Goal: Information Seeking & Learning: Learn about a topic

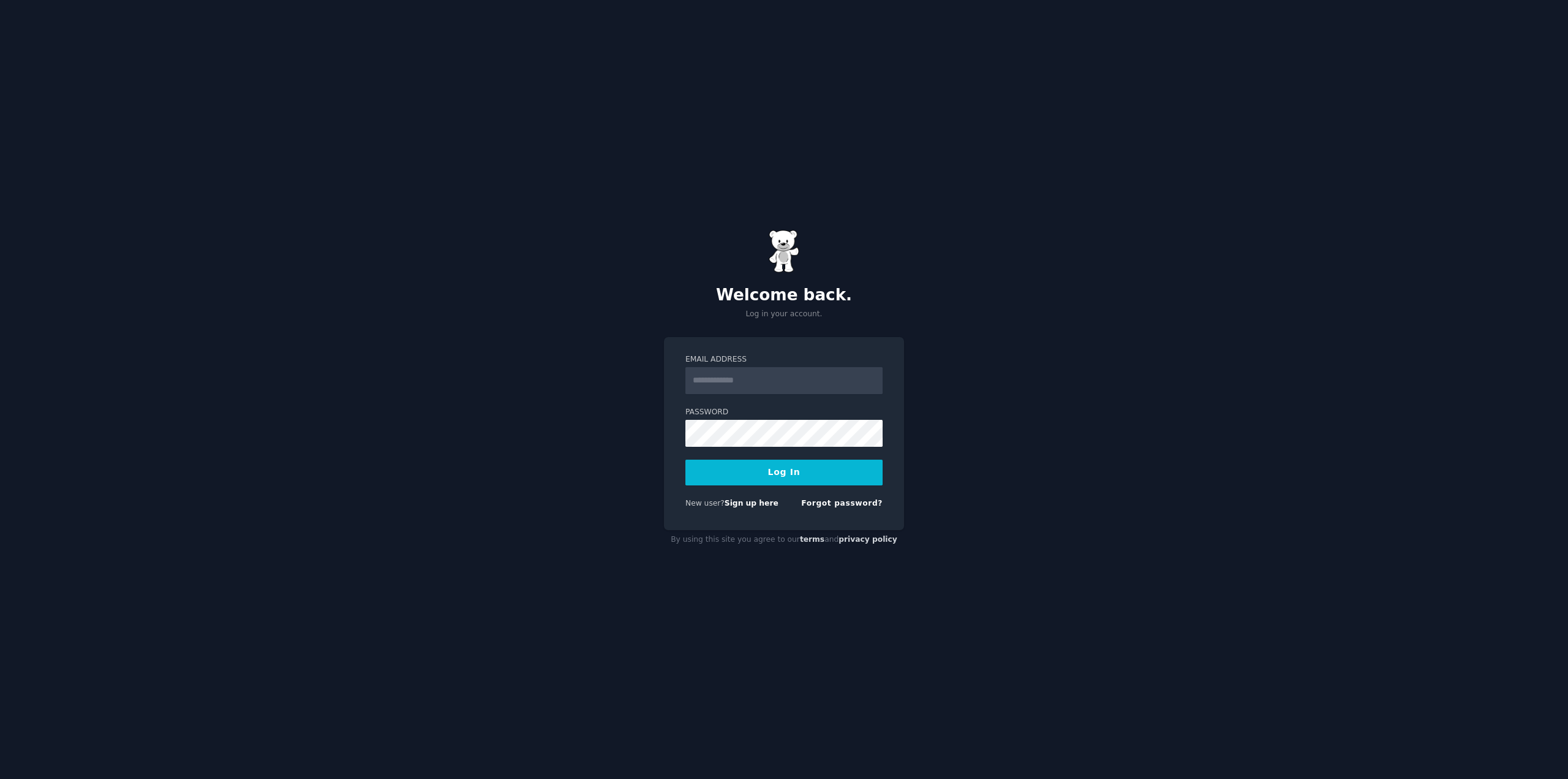
click at [780, 393] on input "Email Address" at bounding box center [783, 380] width 197 height 27
type input "**********"
click at [803, 464] on button "Log In" at bounding box center [783, 473] width 197 height 26
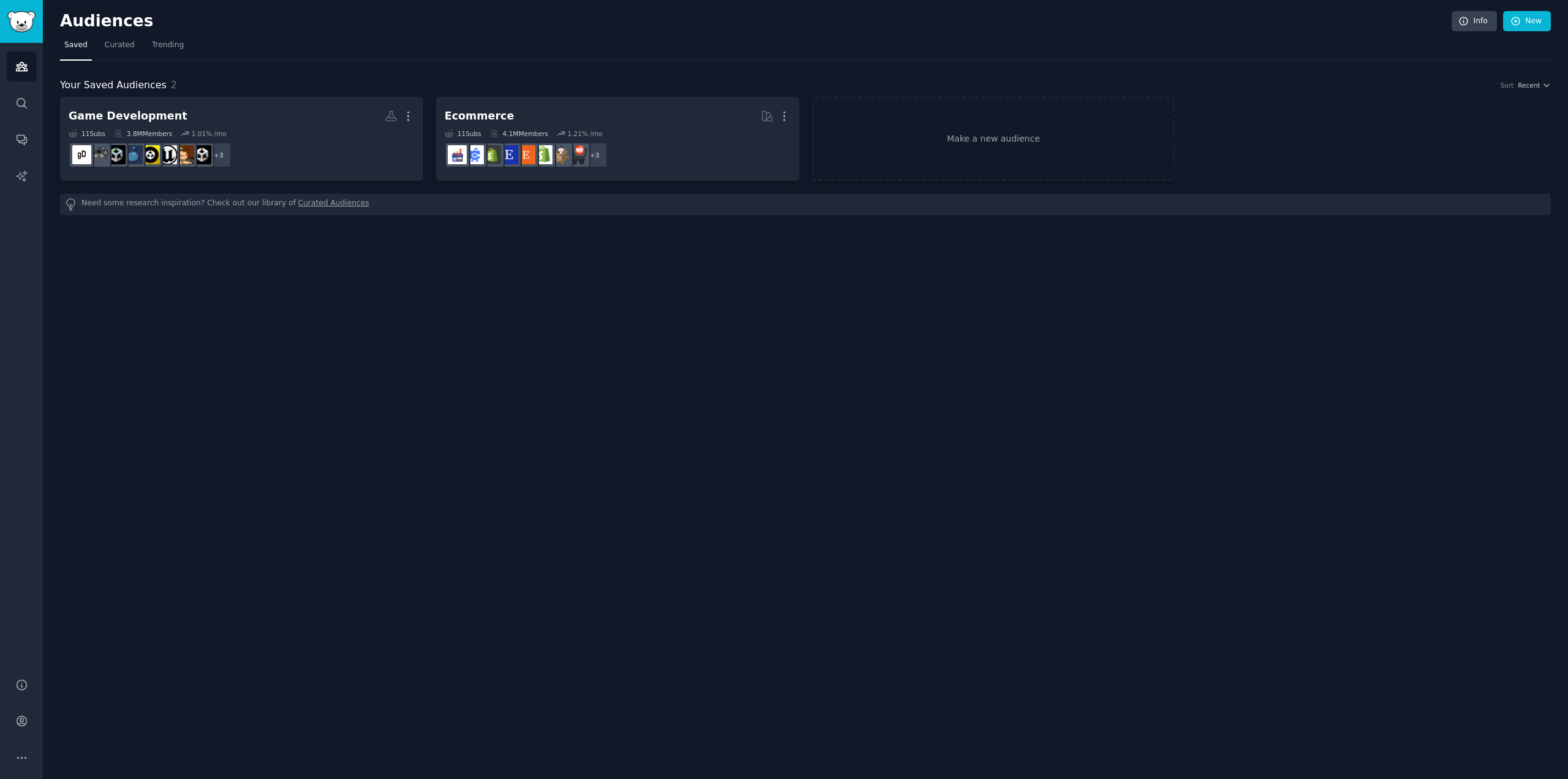
click at [687, 148] on dd "+ 3" at bounding box center [617, 154] width 346 height 34
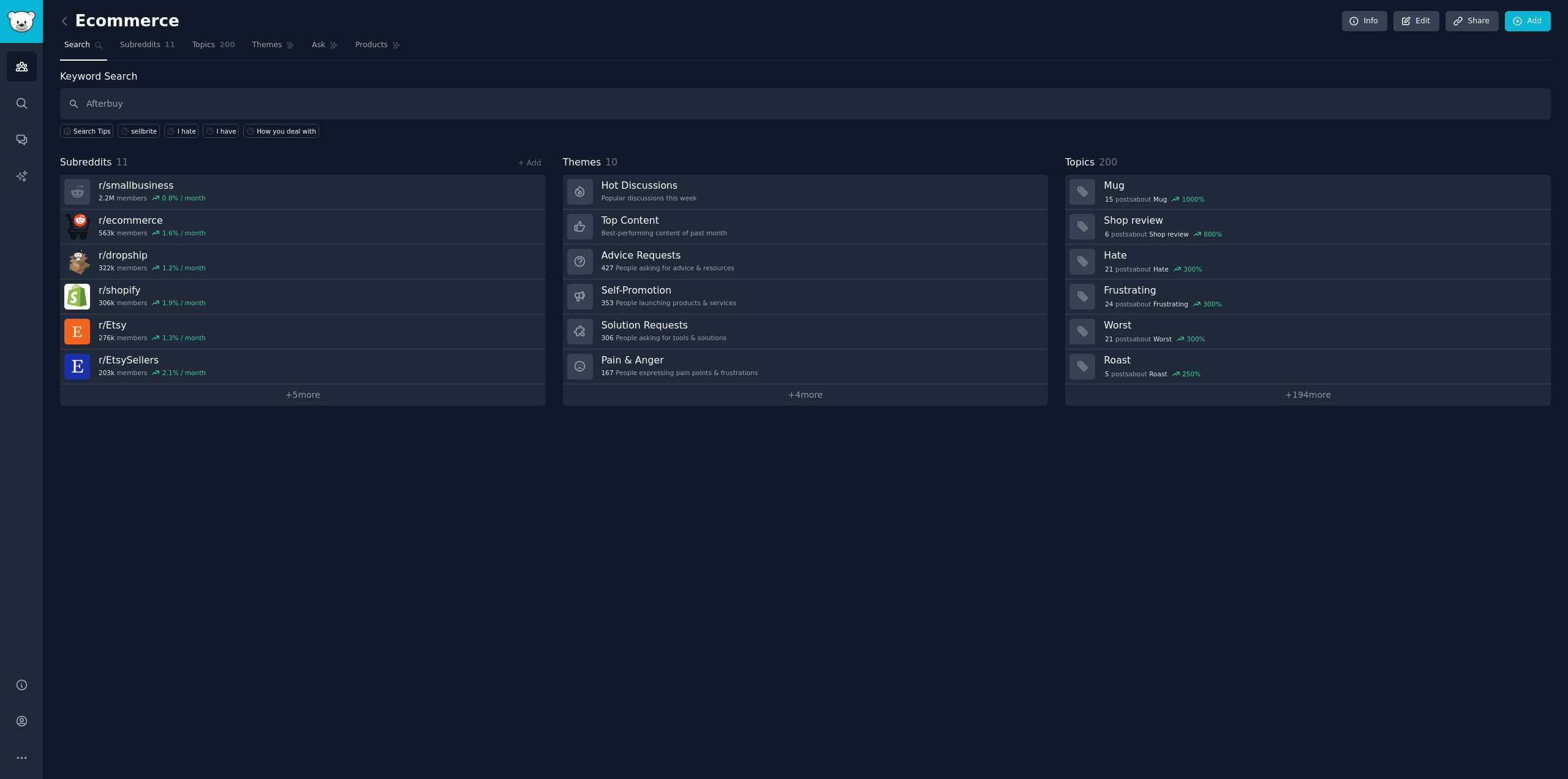
type input "Afterbuy"
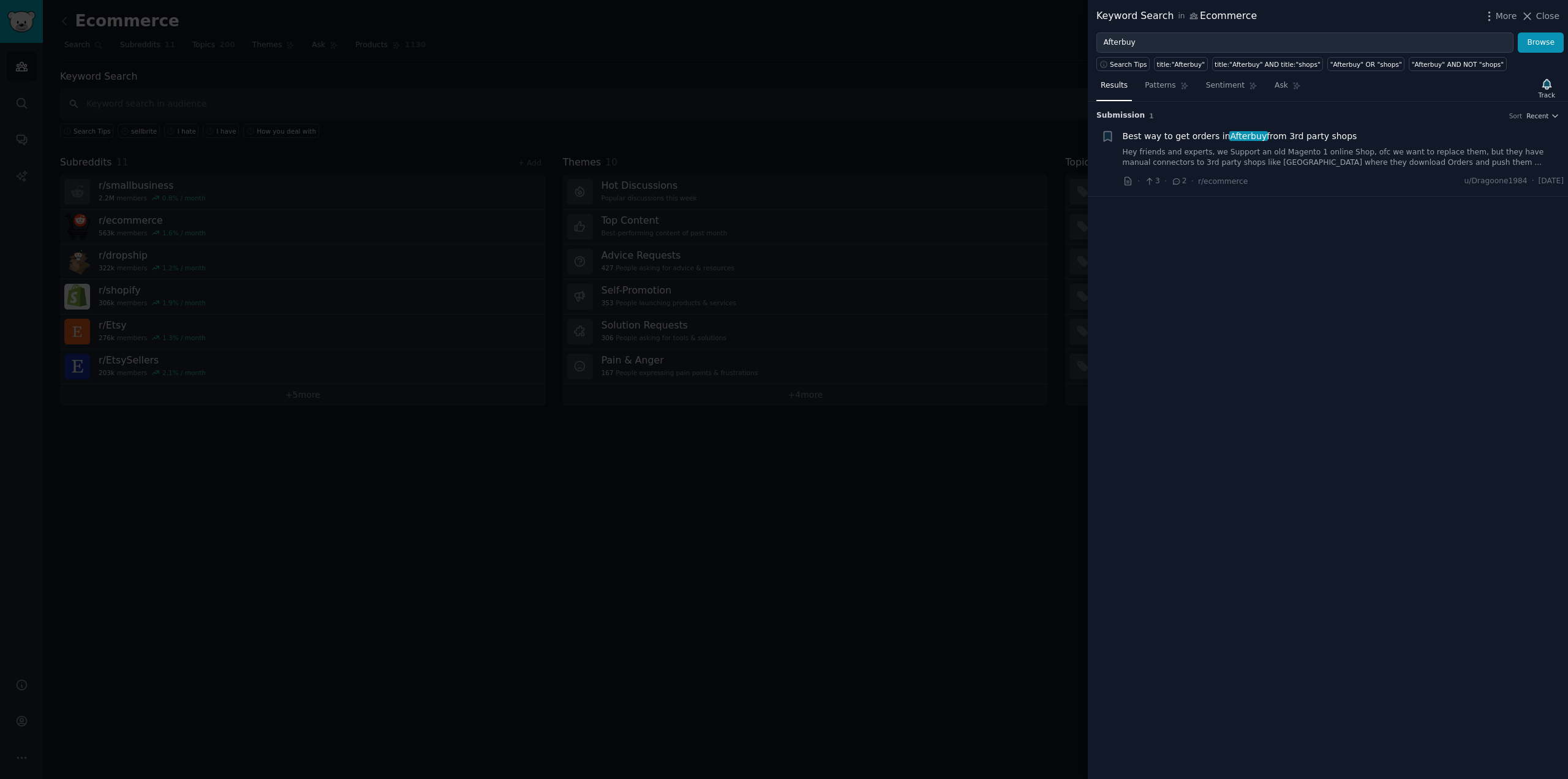
click at [1337, 157] on link "Hey friends and experts, we Support an old Magento 1 online Shop, ofc we want t…" at bounding box center [1344, 157] width 441 height 21
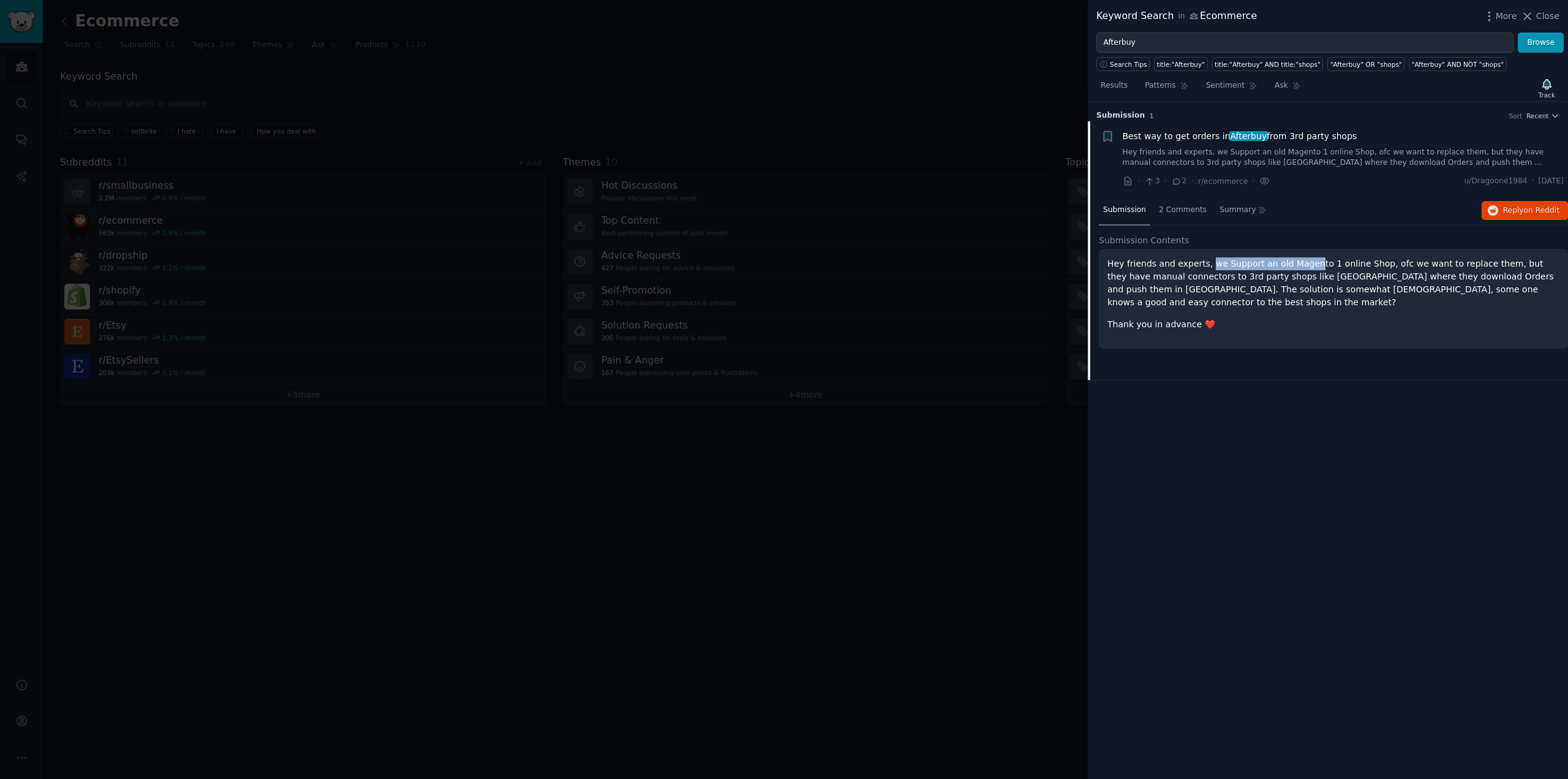
drag, startPoint x: 1234, startPoint y: 262, endPoint x: 1350, endPoint y: 257, distance: 116.1
click at [1301, 256] on div "Hey friends and experts, we Support an old Magento 1 online Shop, ofc we want t…" at bounding box center [1334, 298] width 469 height 100
click at [1356, 256] on div "Hey friends and experts, we Support an old Magento 1 online Shop, ofc we want t…" at bounding box center [1334, 298] width 469 height 100
click at [1528, 208] on span "on Reddit" at bounding box center [1541, 210] width 36 height 8
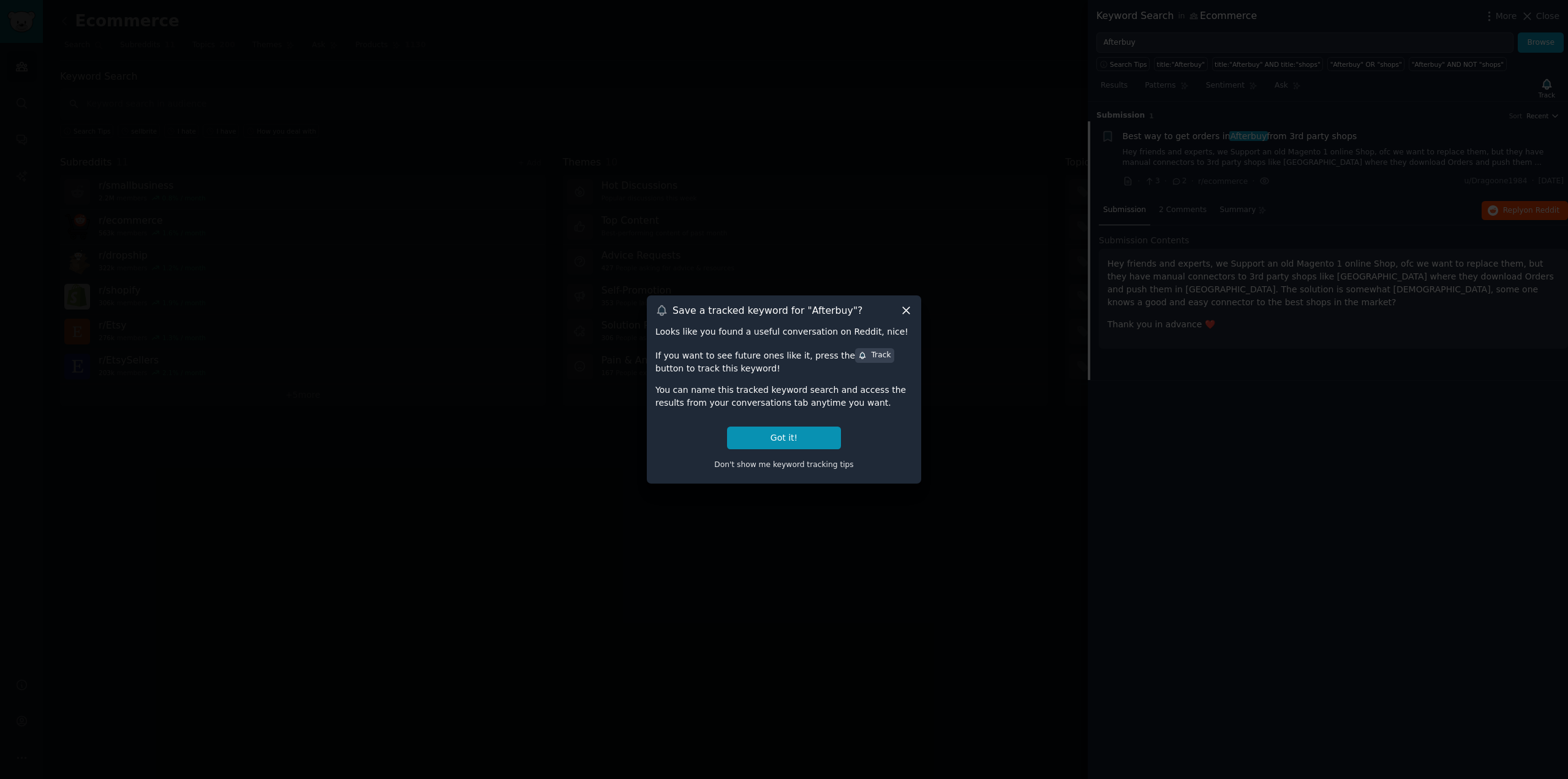
click at [899, 308] on div "Save a tracked keyword for " Afterbuy "?" at bounding box center [784, 311] width 257 height 13
click at [1061, 292] on div at bounding box center [784, 390] width 1568 height 779
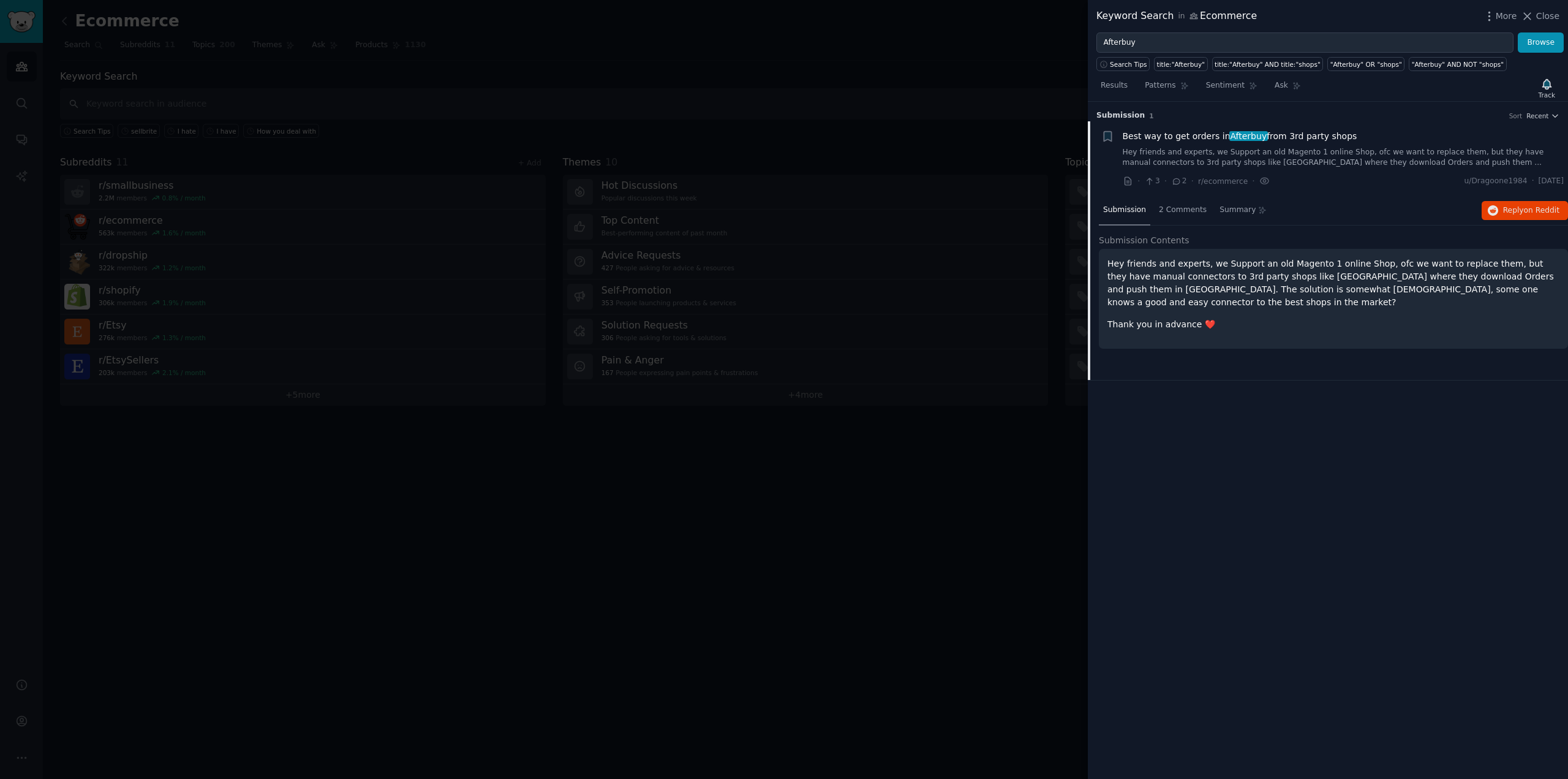
click at [1493, 87] on div "Results Patterns Sentiment Ask Track" at bounding box center [1328, 88] width 480 height 27
click at [1535, 95] on div "Track" at bounding box center [1546, 88] width 25 height 26
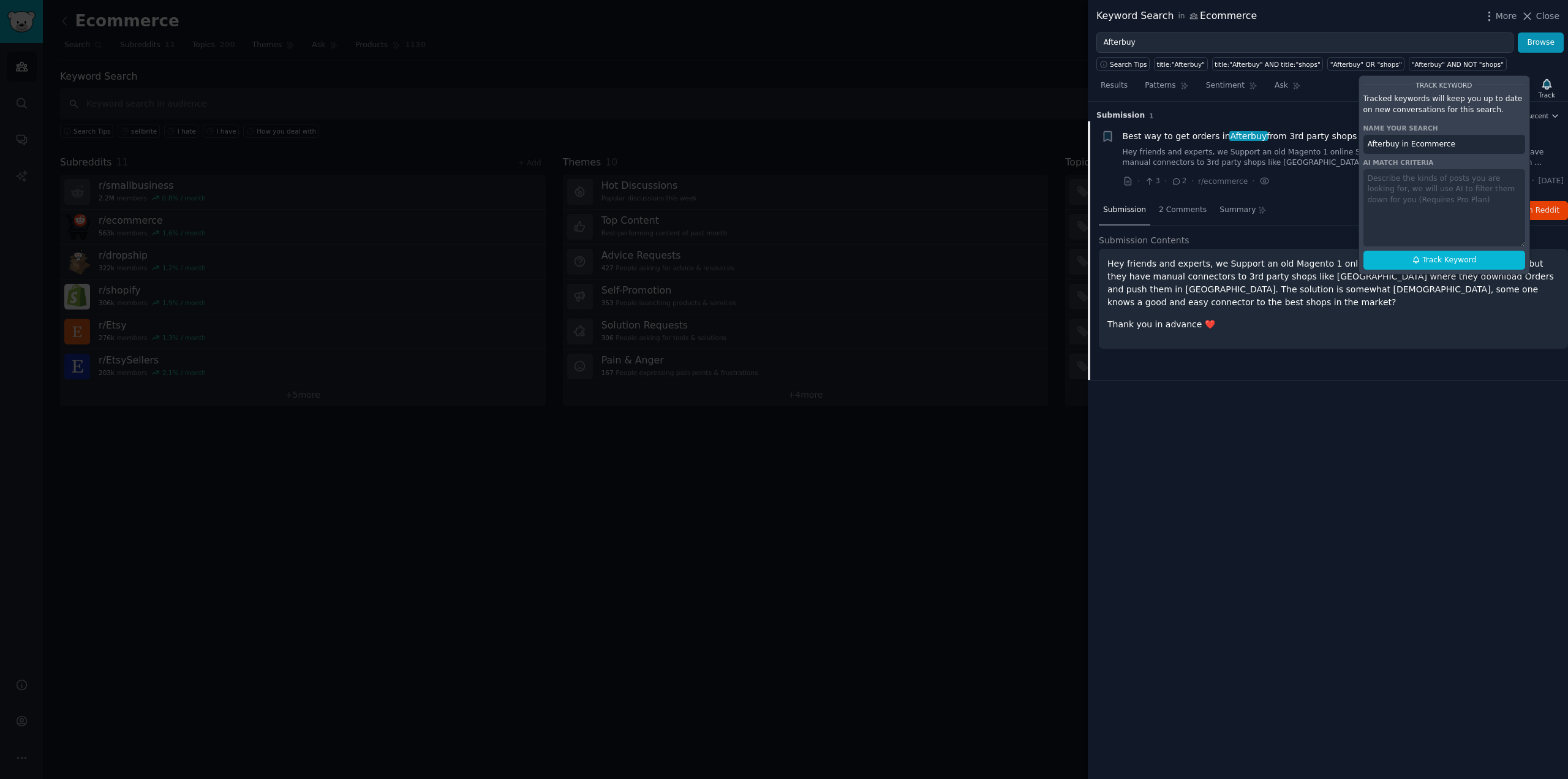
click at [1293, 110] on h3 "Submission 1 Sort Recent" at bounding box center [1328, 115] width 463 height 11
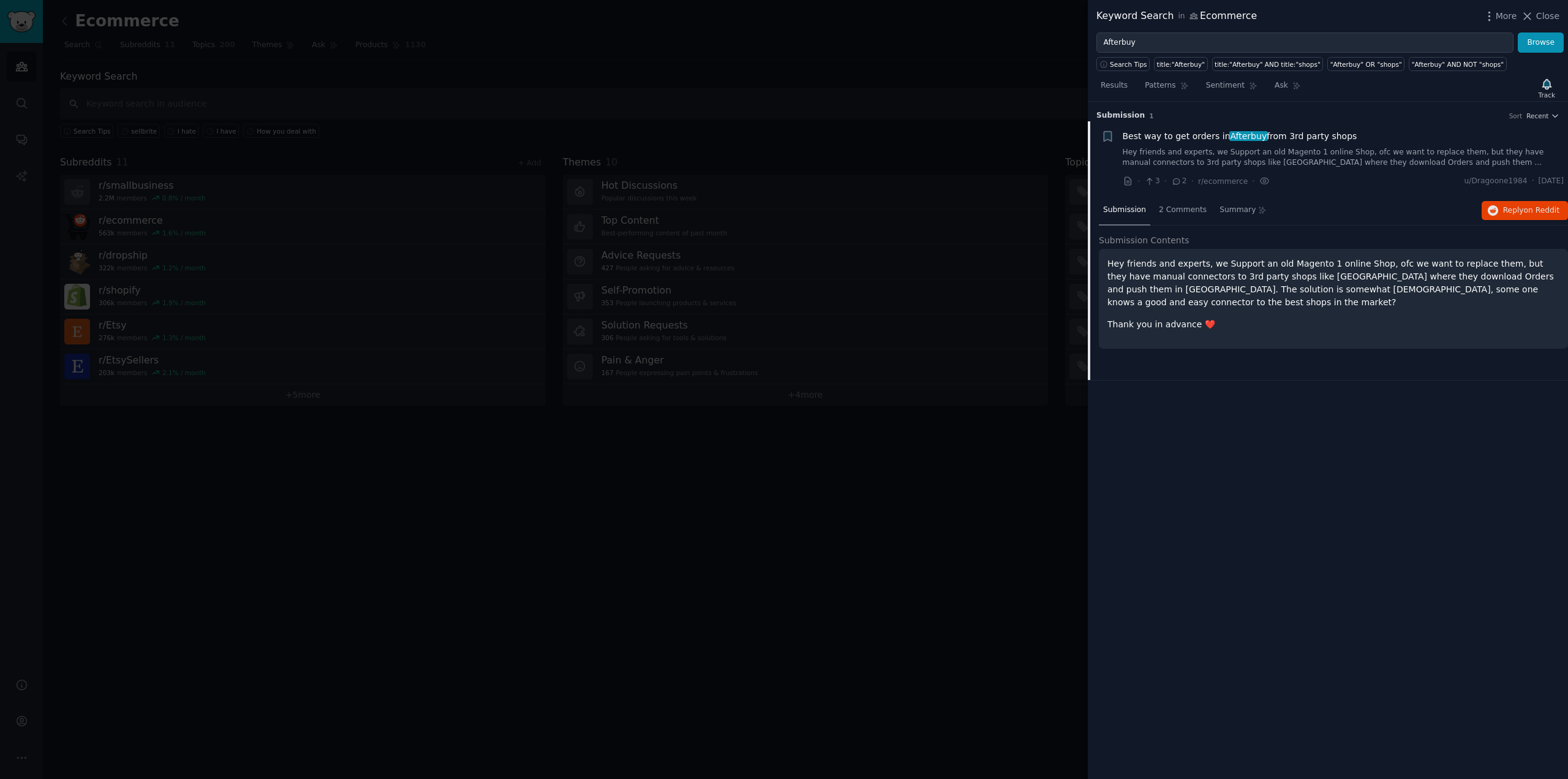
click at [1430, 112] on h3 "Submission 1 Sort Recent" at bounding box center [1328, 115] width 463 height 11
click at [1553, 14] on span "Close" at bounding box center [1547, 16] width 23 height 13
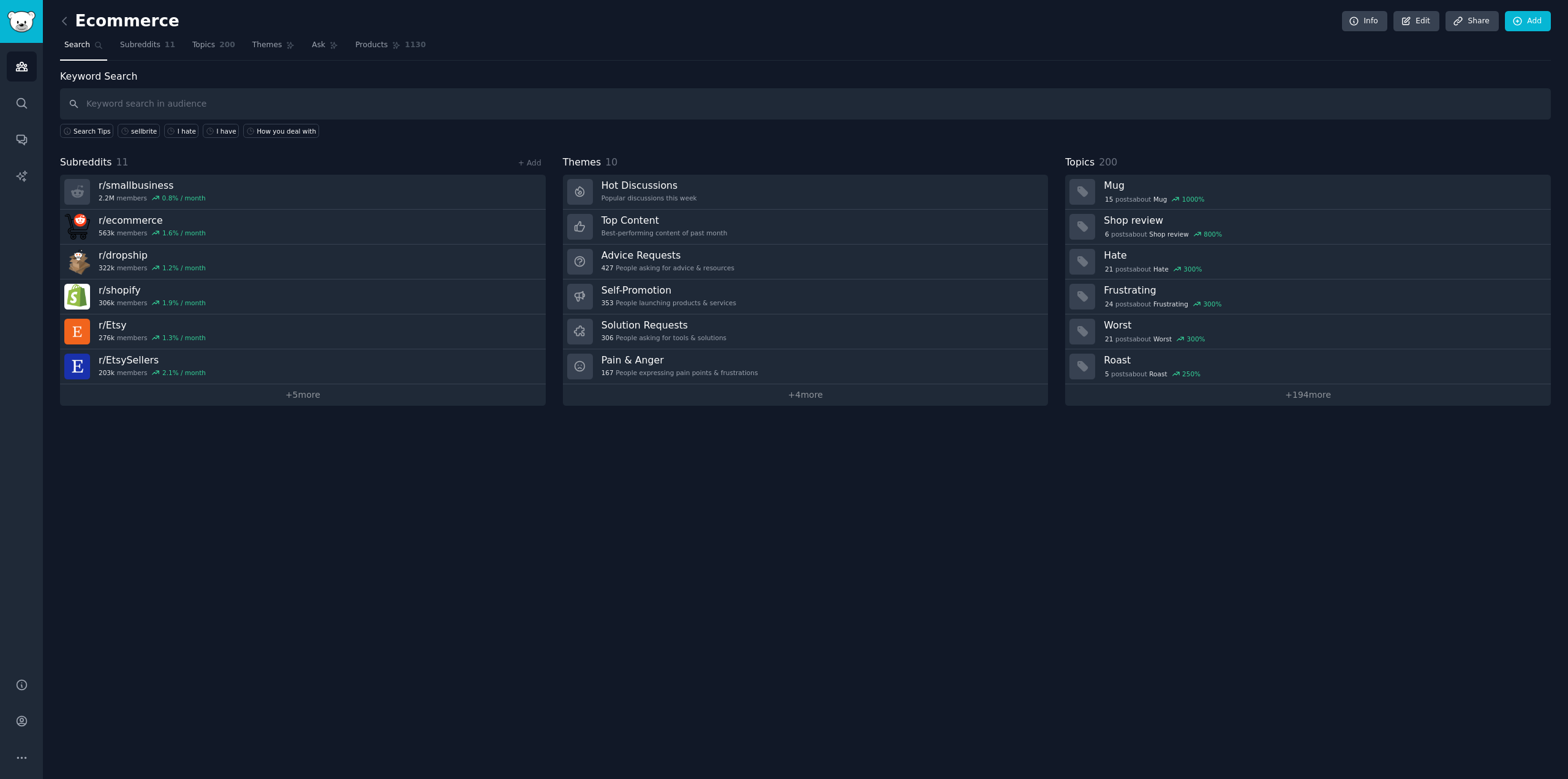
click at [441, 364] on link "r/ EtsySellers 203k members 2.1 % / month" at bounding box center [303, 367] width 485 height 35
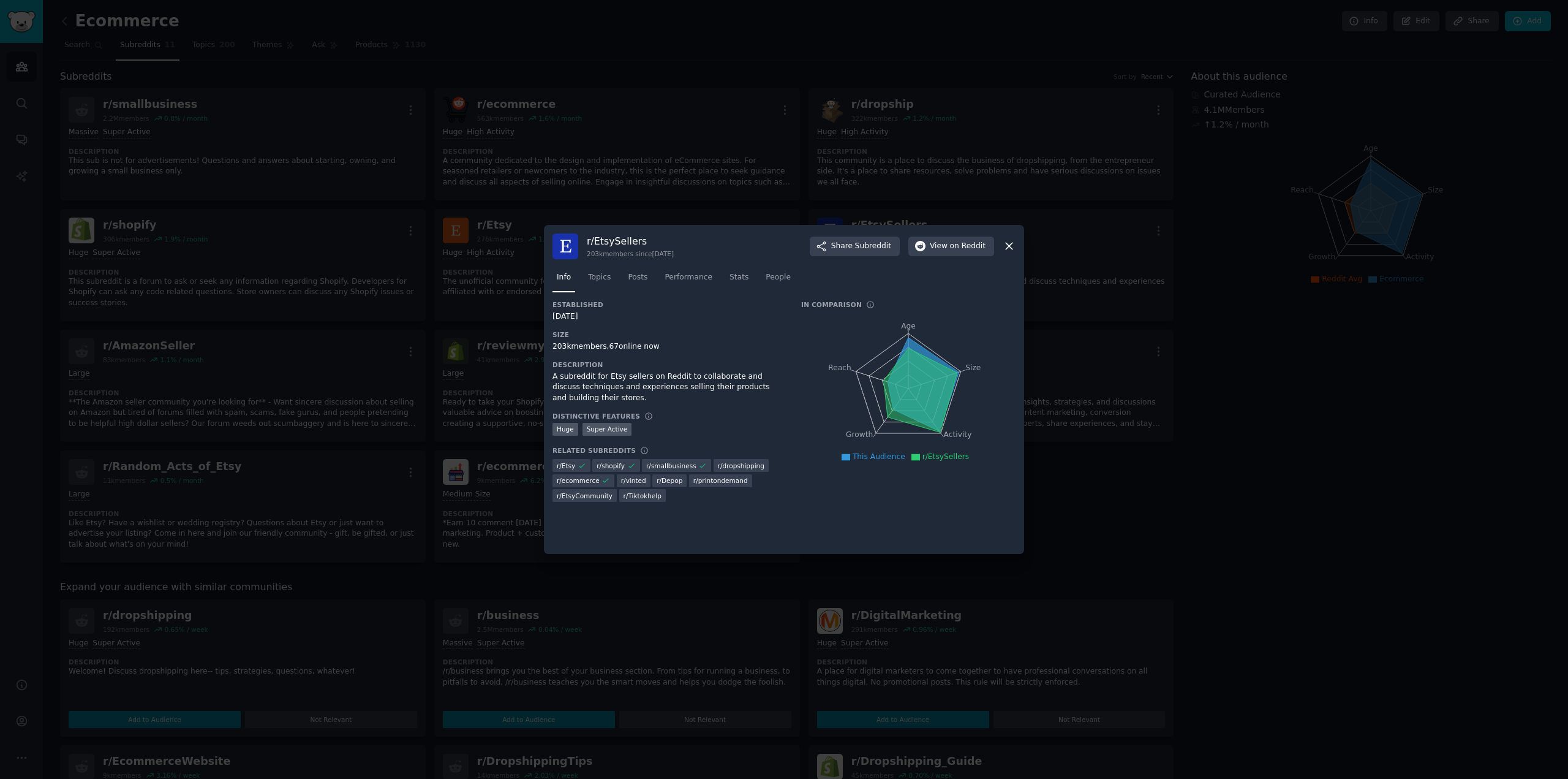
click at [1105, 259] on div at bounding box center [784, 390] width 1568 height 779
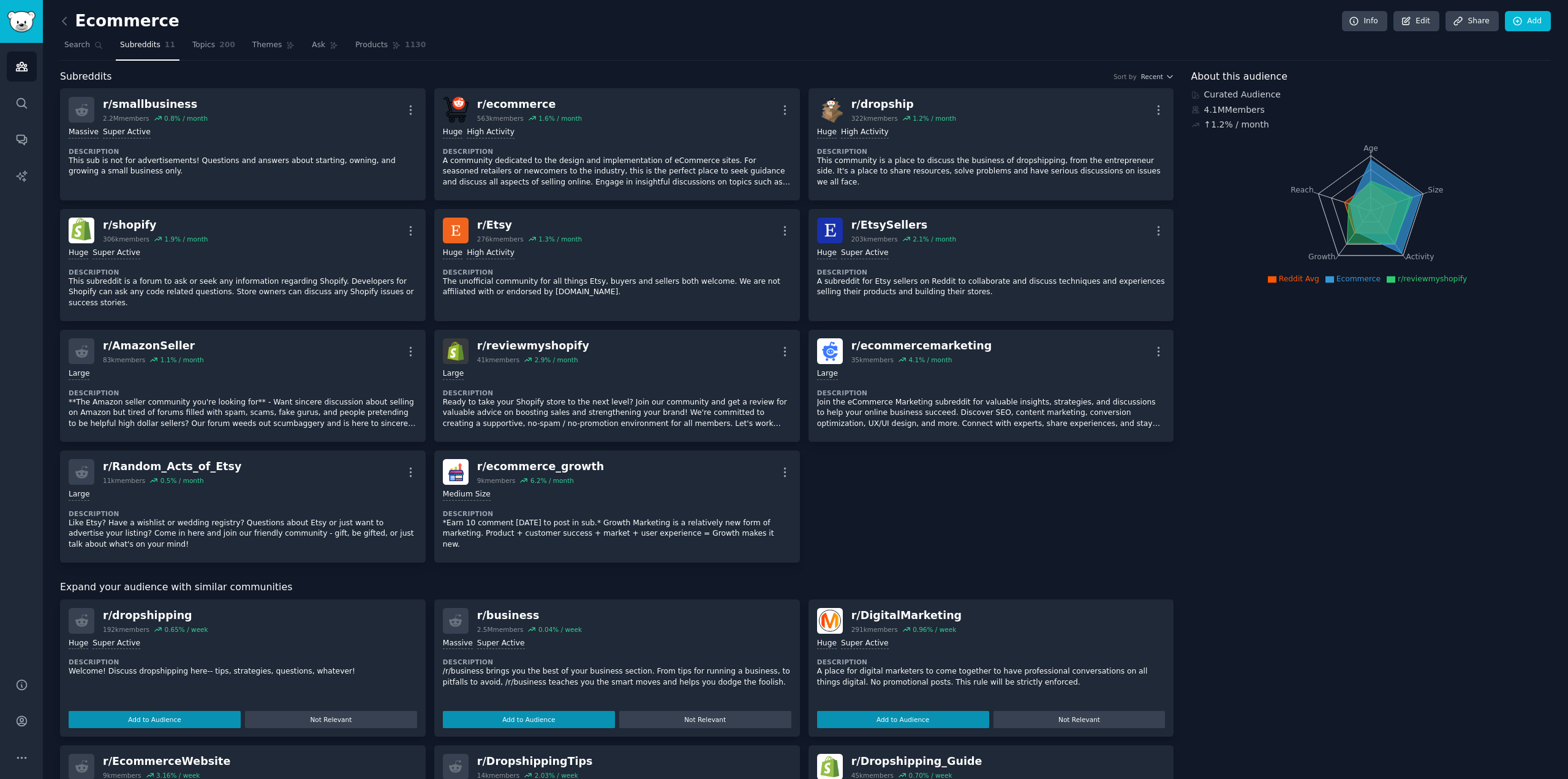
click at [765, 338] on div "r/ reviewmyshopify 41k members 2.9 % / month More" at bounding box center [616, 351] width 348 height 26
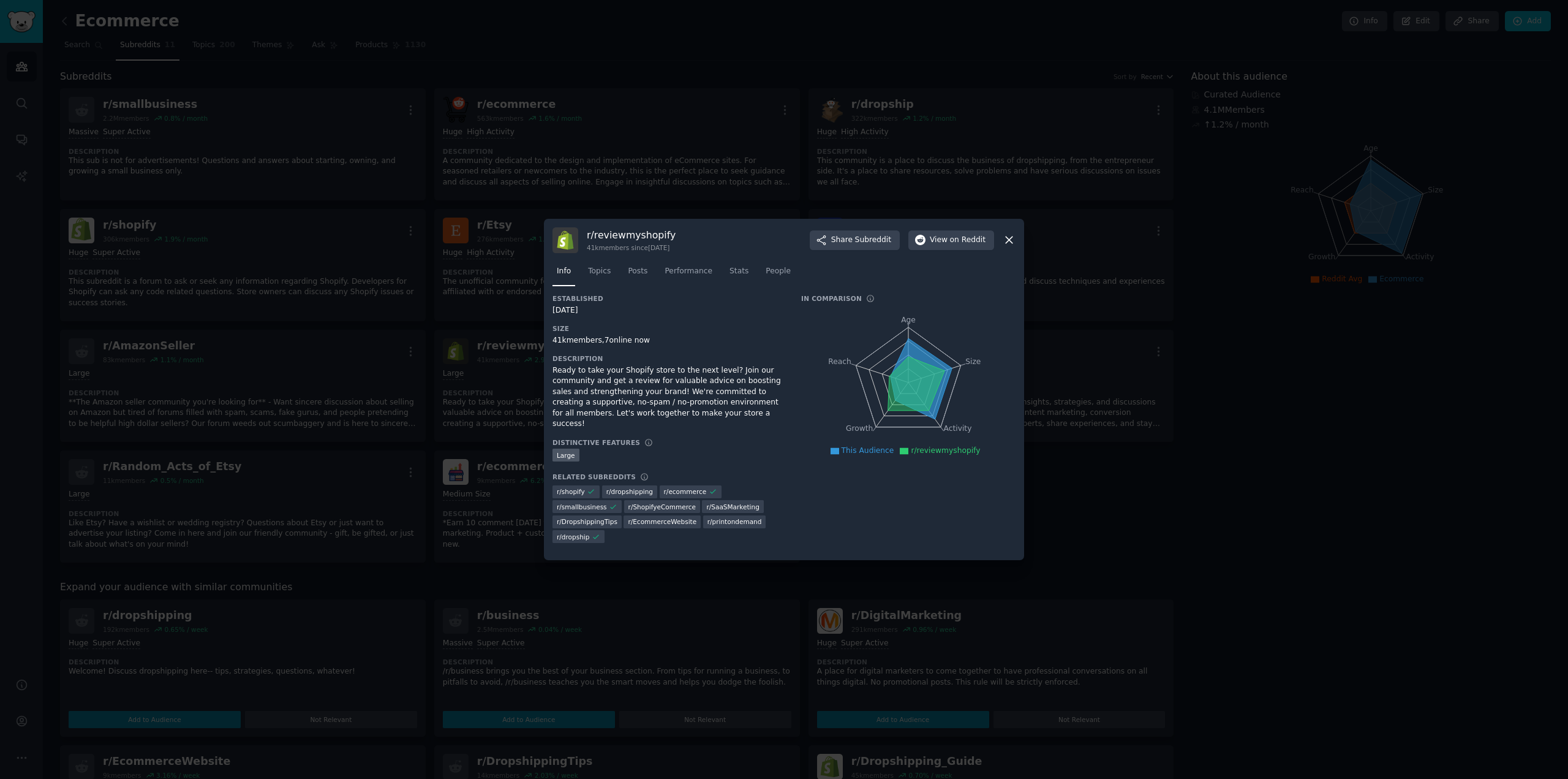
click at [1099, 397] on div at bounding box center [784, 390] width 1568 height 779
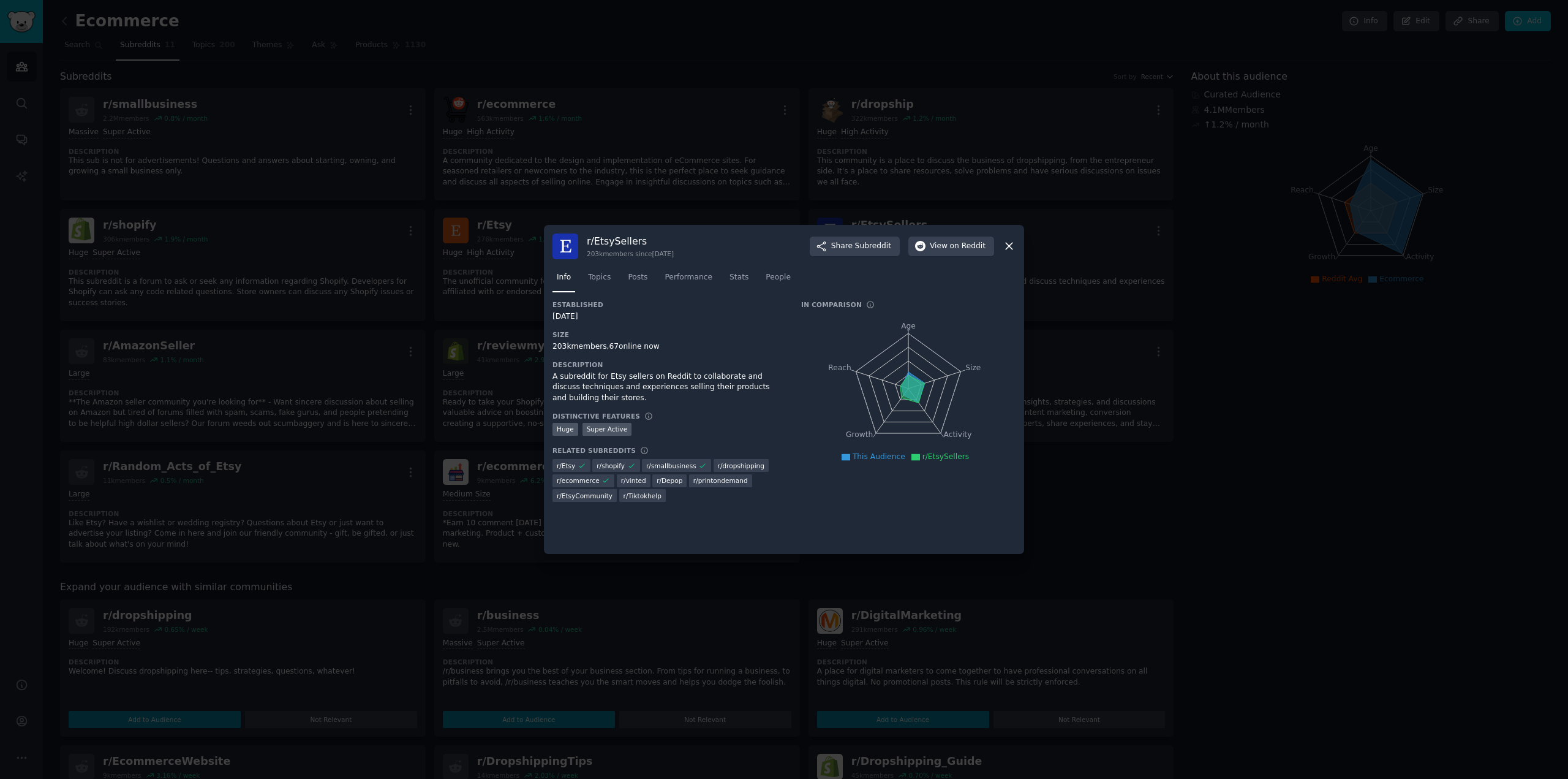
drag, startPoint x: 1022, startPoint y: 351, endPoint x: 1010, endPoint y: 355, distance: 12.6
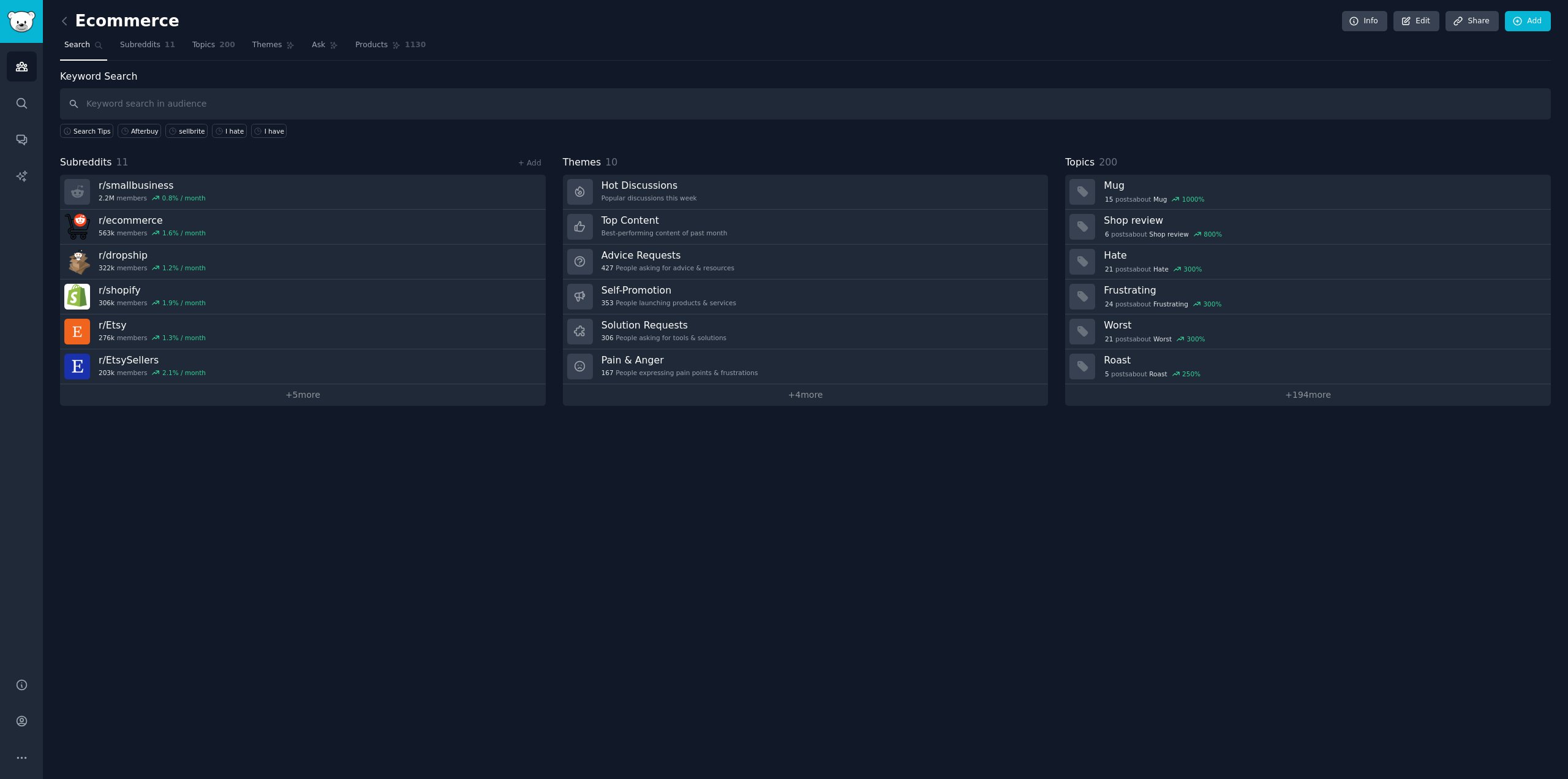
click at [355, 42] on span "Products" at bounding box center [371, 45] width 32 height 11
